Goal: Task Accomplishment & Management: Complete application form

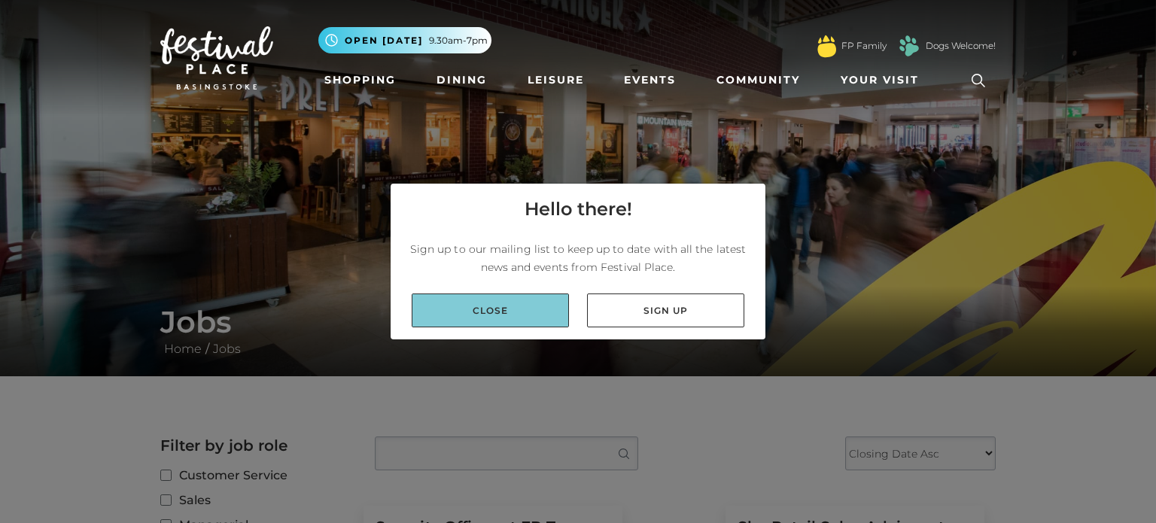
click at [486, 321] on link "Close" at bounding box center [490, 311] width 157 height 34
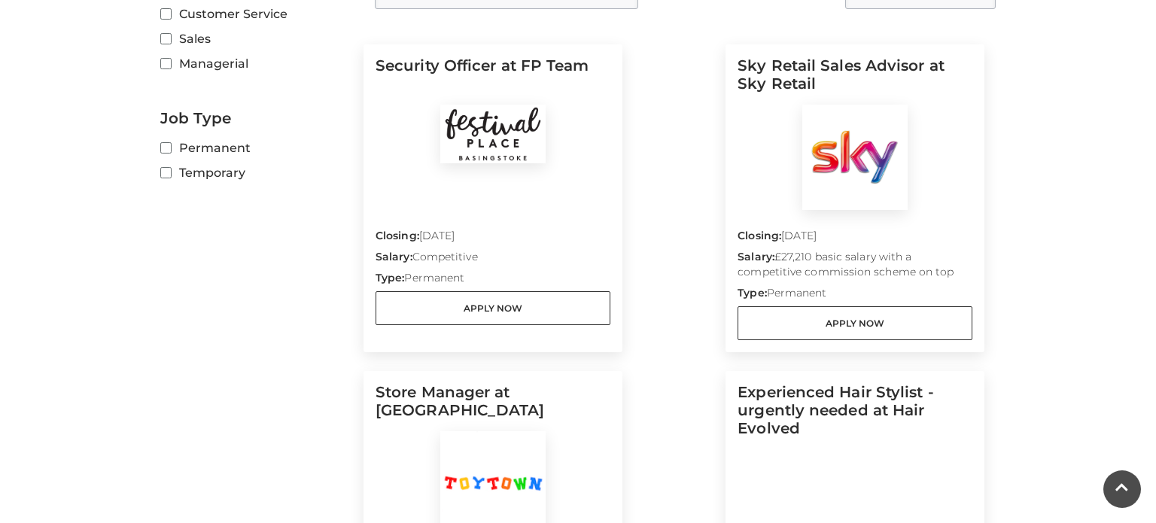
scroll to position [467, 0]
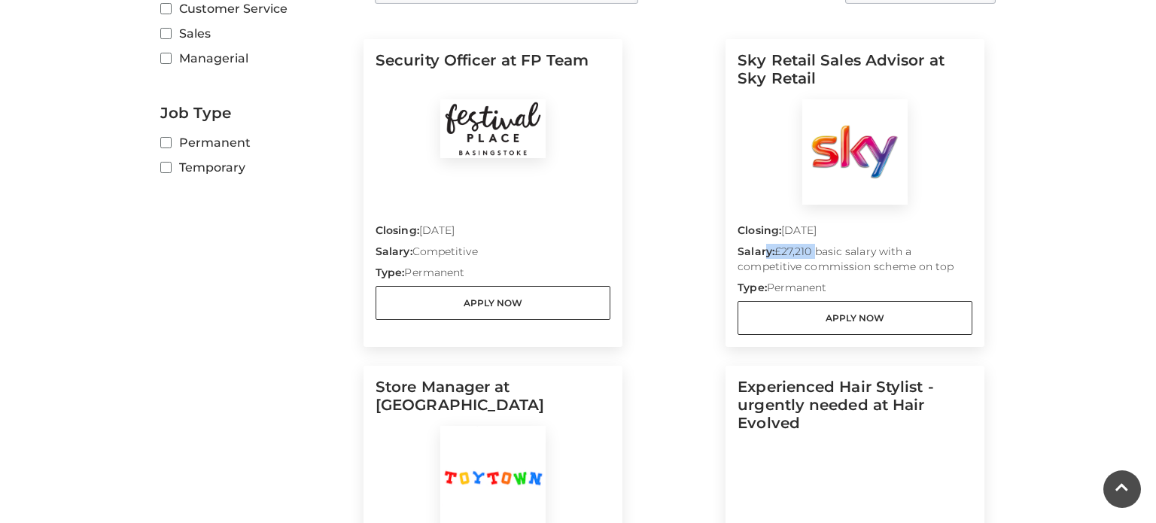
drag, startPoint x: 813, startPoint y: 250, endPoint x: 764, endPoint y: 251, distance: 48.9
click at [764, 251] on p "Salary: £27,210 basic salary with a competitive commission scheme on top" at bounding box center [855, 262] width 235 height 36
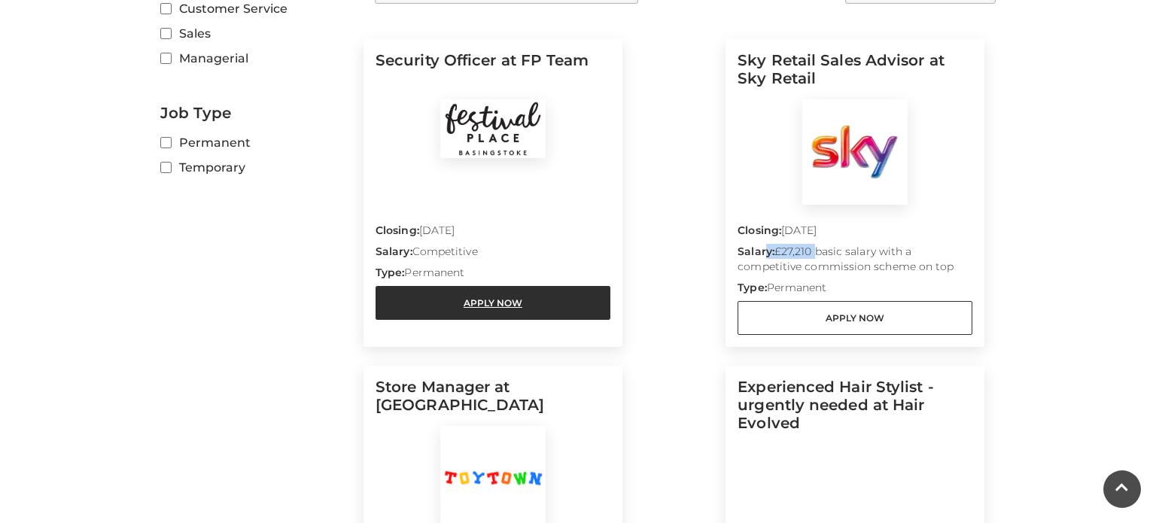
click at [540, 292] on link "Apply Now" at bounding box center [493, 303] width 235 height 34
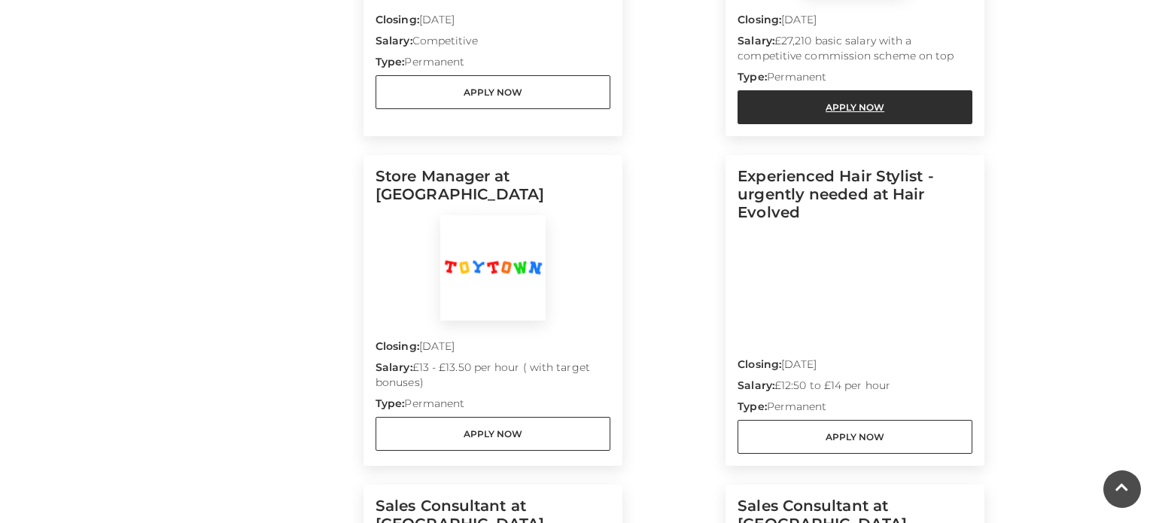
scroll to position [680, 0]
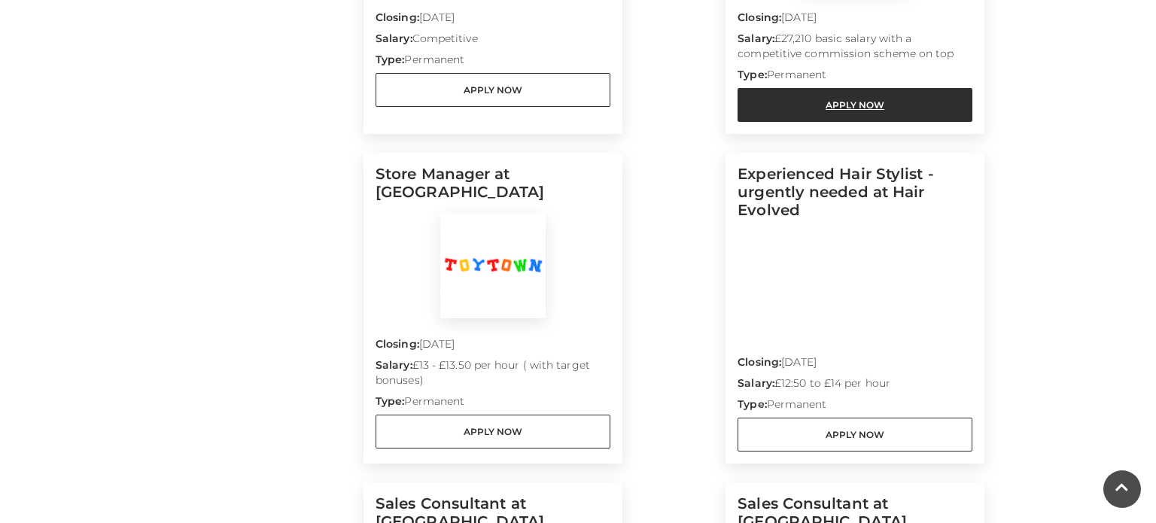
click at [881, 108] on link "Apply Now" at bounding box center [855, 105] width 235 height 34
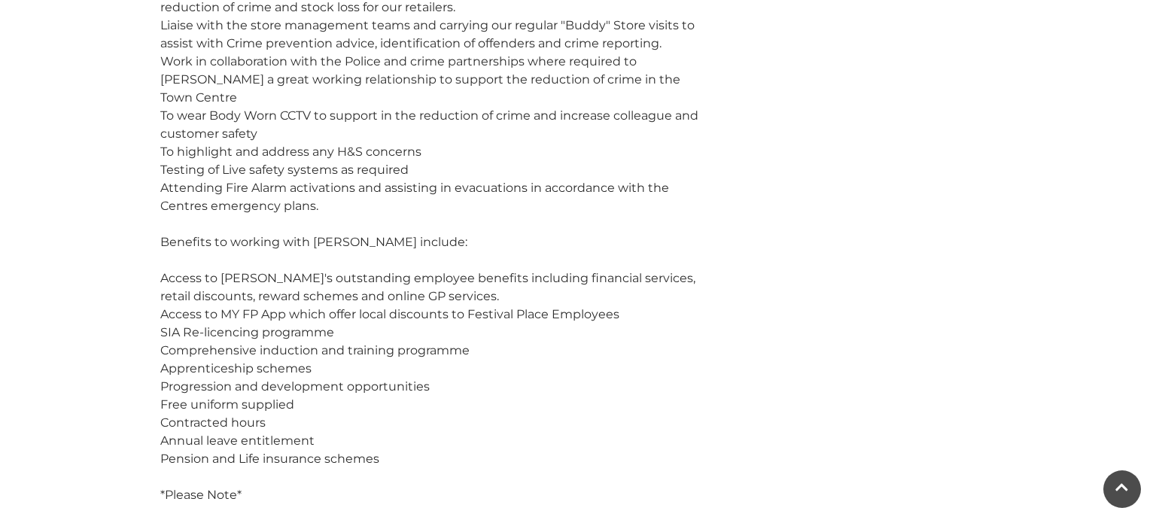
scroll to position [996, 0]
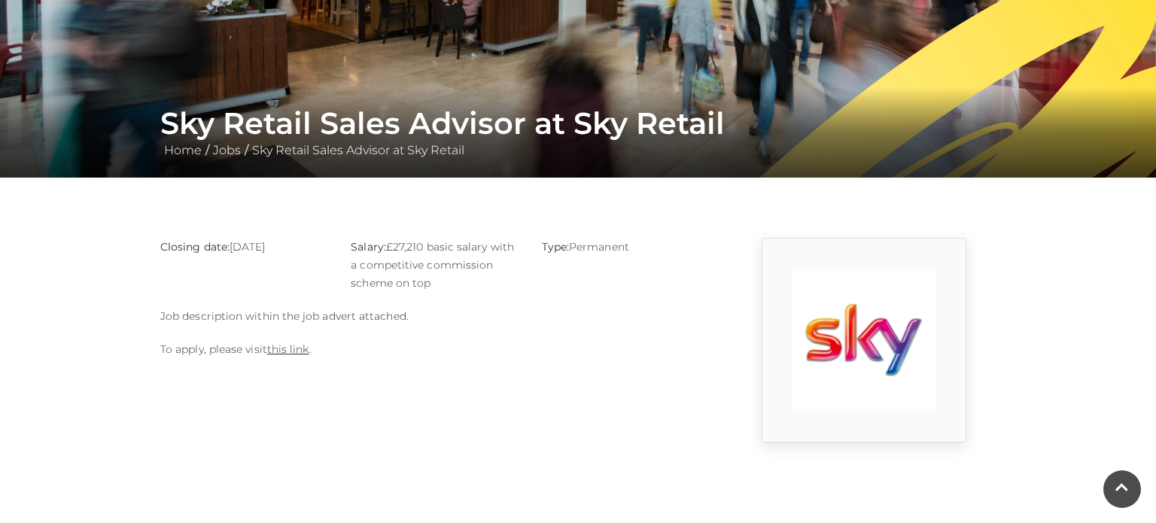
scroll to position [193, 0]
